Goal: Task Accomplishment & Management: Complete application form

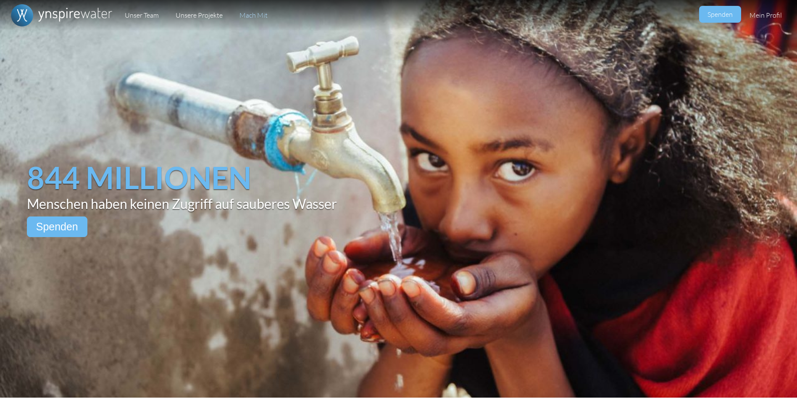
click at [248, 13] on link "Mach Mit" at bounding box center [253, 15] width 45 height 31
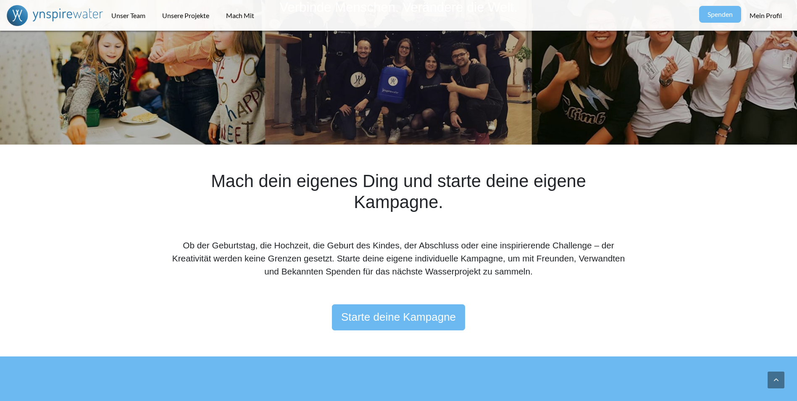
scroll to position [168, 0]
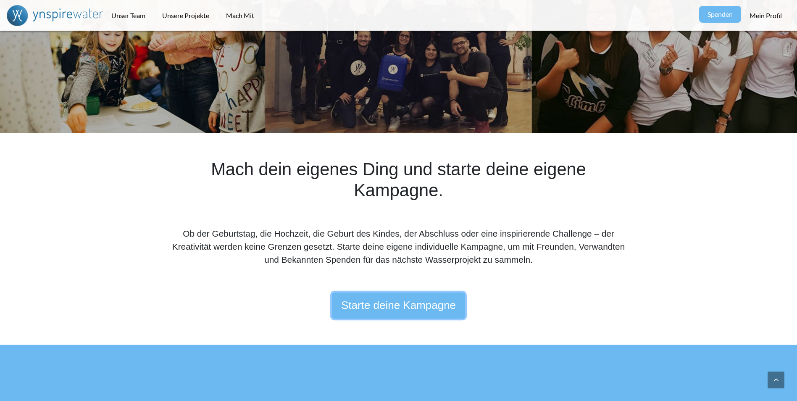
click at [363, 303] on link "Starte deine Kampagne" at bounding box center [398, 305] width 133 height 26
